Goal: Information Seeking & Learning: Find specific fact

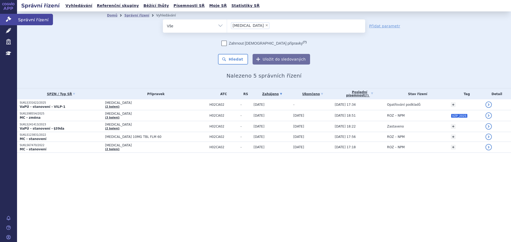
click at [11, 19] on icon at bounding box center [8, 18] width 5 height 5
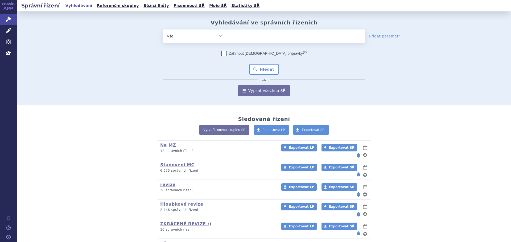
click at [270, 39] on ul at bounding box center [296, 35] width 138 height 11
click at [227, 39] on select at bounding box center [227, 35] width 0 height 13
click at [274, 34] on ul at bounding box center [296, 35] width 138 height 11
click at [227, 34] on select at bounding box center [227, 35] width 0 height 13
type input "co"
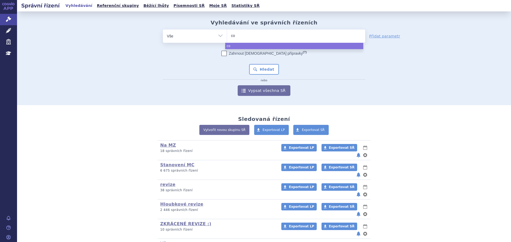
type input "cos"
type input "cosen"
type input "cosent"
type input "cosenty"
type input "cosentyx"
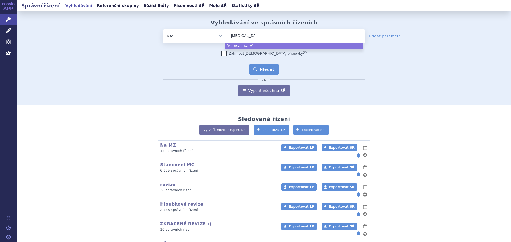
select select "cosentyx"
click at [266, 66] on button "Hledat" at bounding box center [264, 69] width 30 height 11
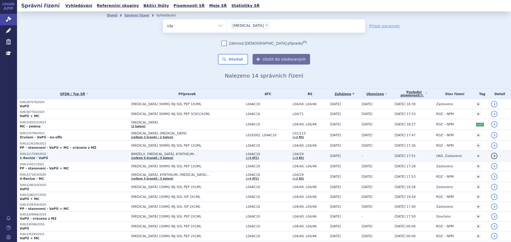
click at [207, 153] on span "BIMZELX, [MEDICAL_DATA], KYNTHEUM…" at bounding box center [187, 154] width 112 height 4
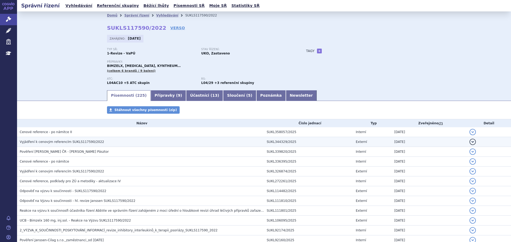
click at [82, 141] on span "Vyjádření k cenovým referencím SUKLS117590/2022" at bounding box center [62, 142] width 84 height 4
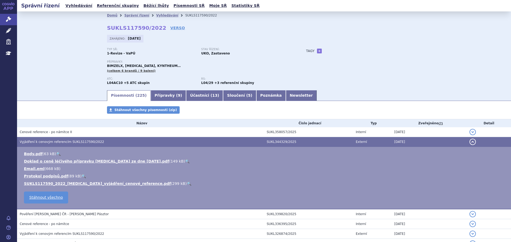
click at [185, 160] on link "🔍" at bounding box center [187, 161] width 5 height 4
click at [187, 184] on link "🔍" at bounding box center [189, 184] width 5 height 4
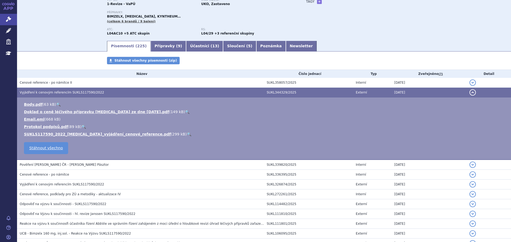
scroll to position [53, 0]
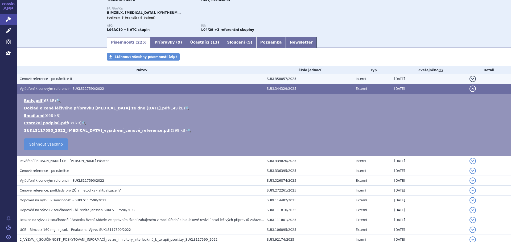
click at [86, 80] on h3 "Cenové reference - po námitce II" at bounding box center [142, 78] width 244 height 5
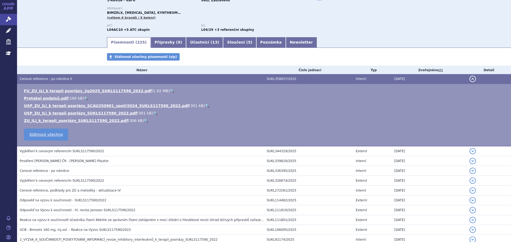
click at [170, 91] on link "🔍" at bounding box center [172, 91] width 5 height 4
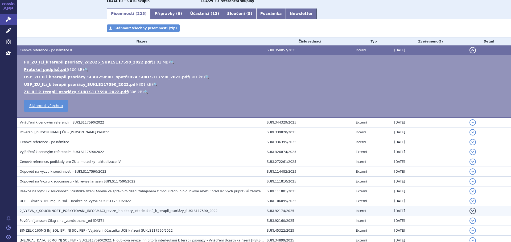
scroll to position [133, 0]
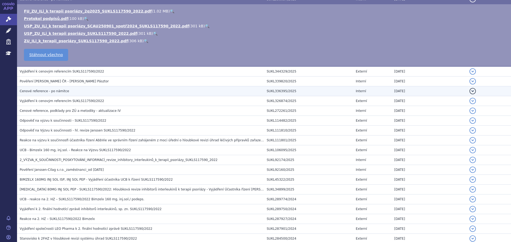
click at [73, 89] on h3 "Cenové reference - po námitce" at bounding box center [142, 91] width 244 height 5
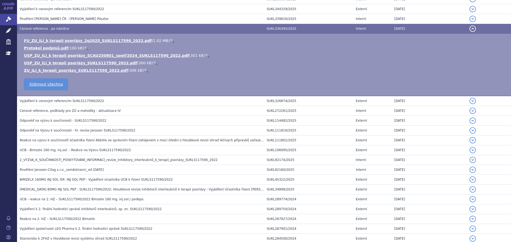
click at [170, 39] on link "🔍" at bounding box center [172, 41] width 5 height 4
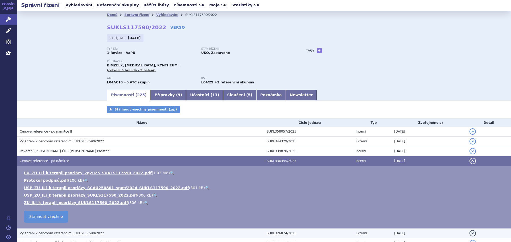
scroll to position [0, 0]
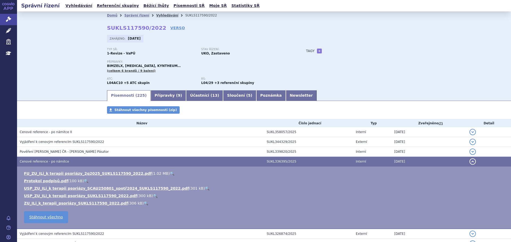
click at [156, 16] on link "Vyhledávání" at bounding box center [167, 16] width 22 height 4
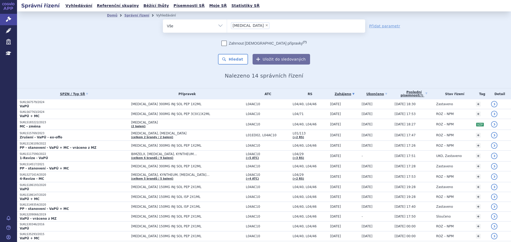
click at [265, 25] on span "×" at bounding box center [266, 25] width 3 height 3
click at [227, 25] on select "cosentyx" at bounding box center [227, 25] width 0 height 13
select select
type input "is"
type input "ist"
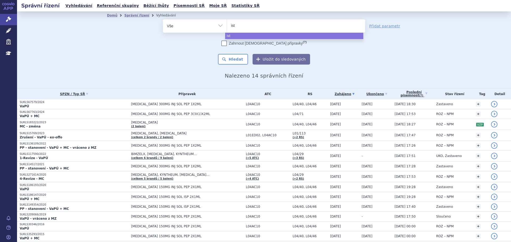
type input "istu"
type input "istur"
type input "isturi"
type input "isturis"
type input "[MEDICAL_DATA]"
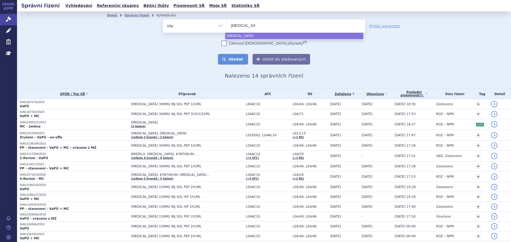
select select "[MEDICAL_DATA]"
click at [236, 62] on button "Hledat" at bounding box center [233, 59] width 30 height 11
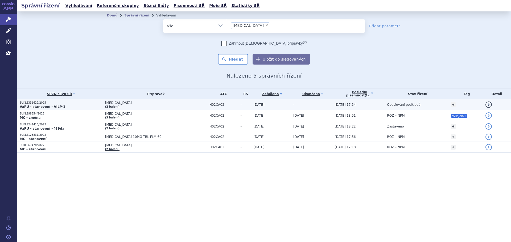
click at [135, 107] on td "ISTURISA (2 balení)" at bounding box center [154, 105] width 104 height 11
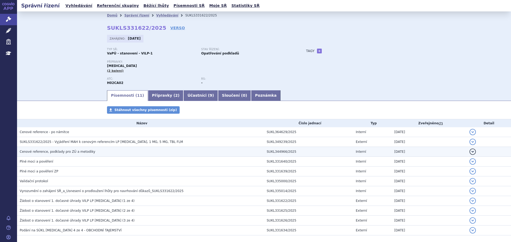
click at [80, 153] on span "Cenové reference, podklady pro ZÚ a metodiky" at bounding box center [58, 152] width 76 height 4
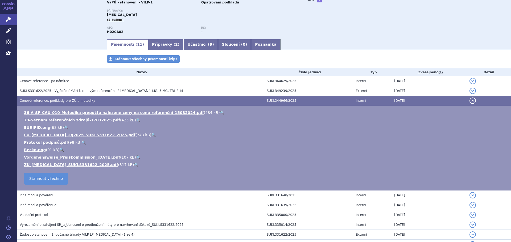
scroll to position [53, 0]
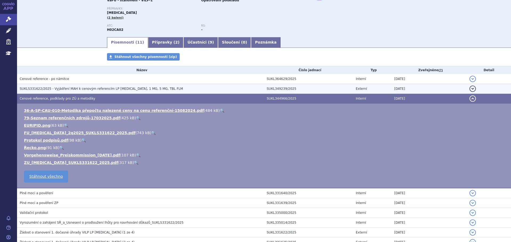
click at [107, 89] on span "SUKLS331622/2025 - Vyjádření MAH k cenovým referencím LP [MEDICAL_DATA], 1 MG, …" at bounding box center [101, 89] width 163 height 4
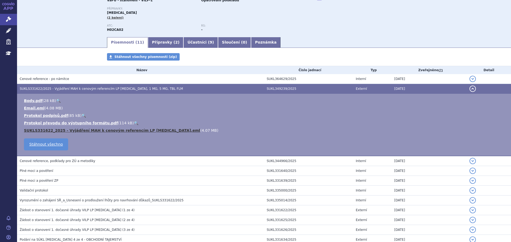
click at [147, 129] on link "SUKLS331622_2025 - Vyjádření MAH k cenovým referencím LP [MEDICAL_DATA].eml" at bounding box center [112, 131] width 176 height 4
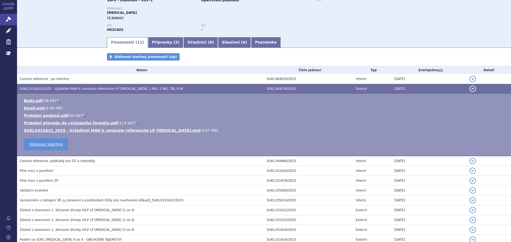
scroll to position [0, 0]
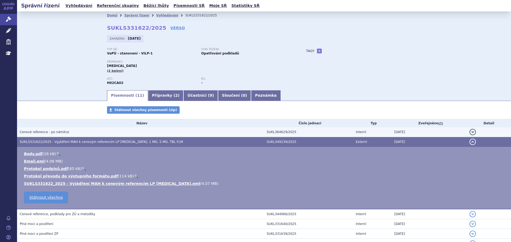
click at [84, 132] on h3 "Cenové reference - po námitce" at bounding box center [142, 132] width 244 height 5
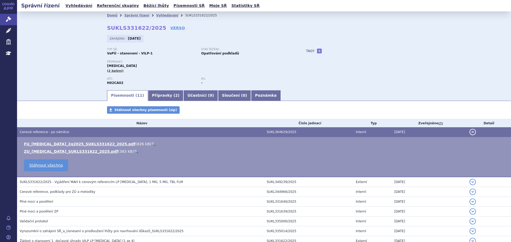
click at [151, 143] on link "🔍" at bounding box center [153, 144] width 5 height 4
